Goal: Information Seeking & Learning: Learn about a topic

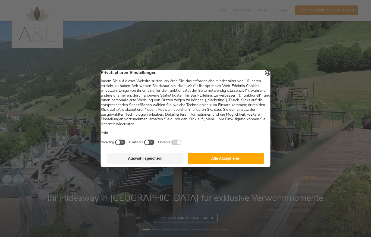
click at [151, 164] on button "Auswahl speichern" at bounding box center [145, 158] width 76 height 11
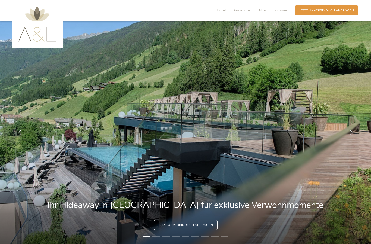
click at [341, 127] on img at bounding box center [185, 132] width 371 height 223
click at [319, 138] on img at bounding box center [185, 132] width 371 height 223
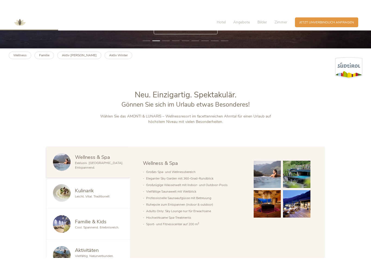
scroll to position [211, 0]
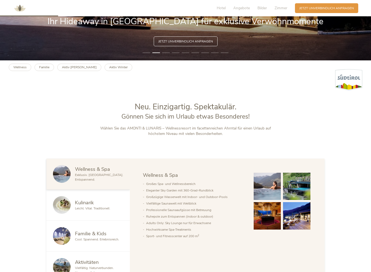
click at [95, 200] on div "Kulinarik" at bounding box center [99, 202] width 48 height 7
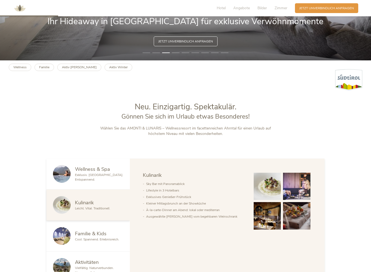
click at [299, 182] on img at bounding box center [296, 186] width 27 height 27
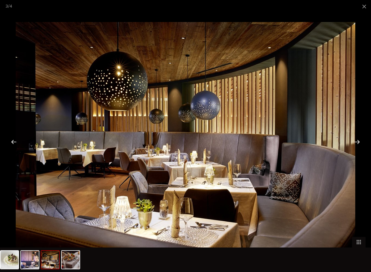
click at [358, 140] on div at bounding box center [357, 141] width 17 height 17
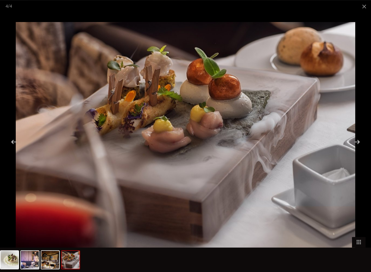
scroll to position [210, 0]
click at [359, 145] on div at bounding box center [357, 141] width 17 height 17
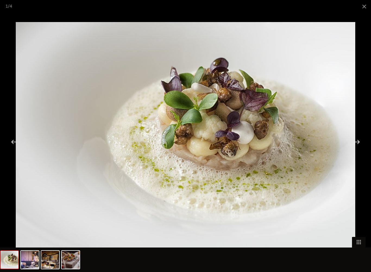
click at [352, 142] on div at bounding box center [357, 141] width 17 height 17
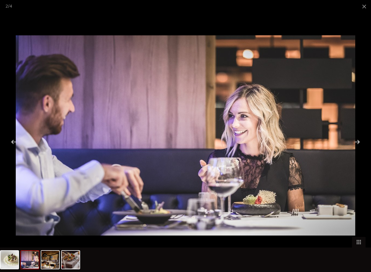
click at [356, 144] on div at bounding box center [357, 141] width 17 height 17
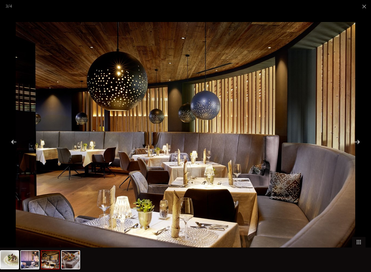
click at [361, 142] on div at bounding box center [357, 141] width 17 height 17
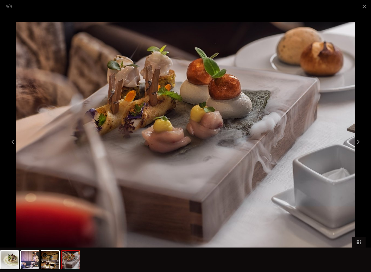
click at [357, 141] on div at bounding box center [357, 141] width 17 height 17
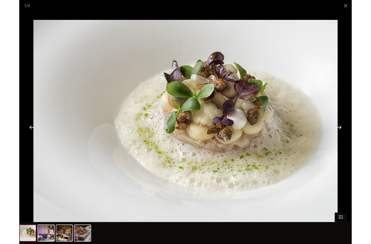
scroll to position [209, 0]
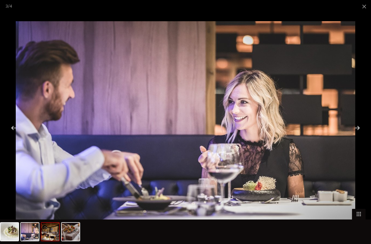
click at [55, 236] on img at bounding box center [50, 231] width 18 height 18
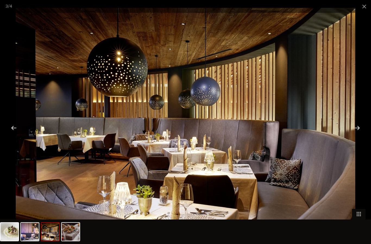
click at [363, 123] on div at bounding box center [357, 127] width 17 height 17
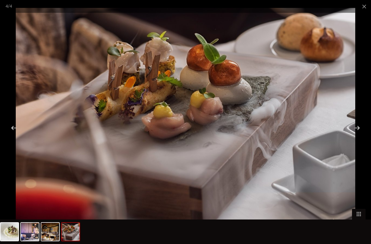
click at [358, 126] on div at bounding box center [357, 127] width 17 height 17
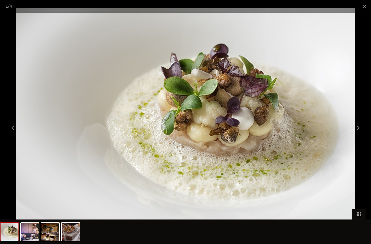
click at [357, 125] on div at bounding box center [357, 127] width 17 height 17
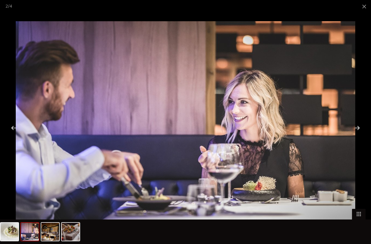
click at [71, 235] on img at bounding box center [71, 231] width 18 height 18
